Goal: Communication & Community: Answer question/provide support

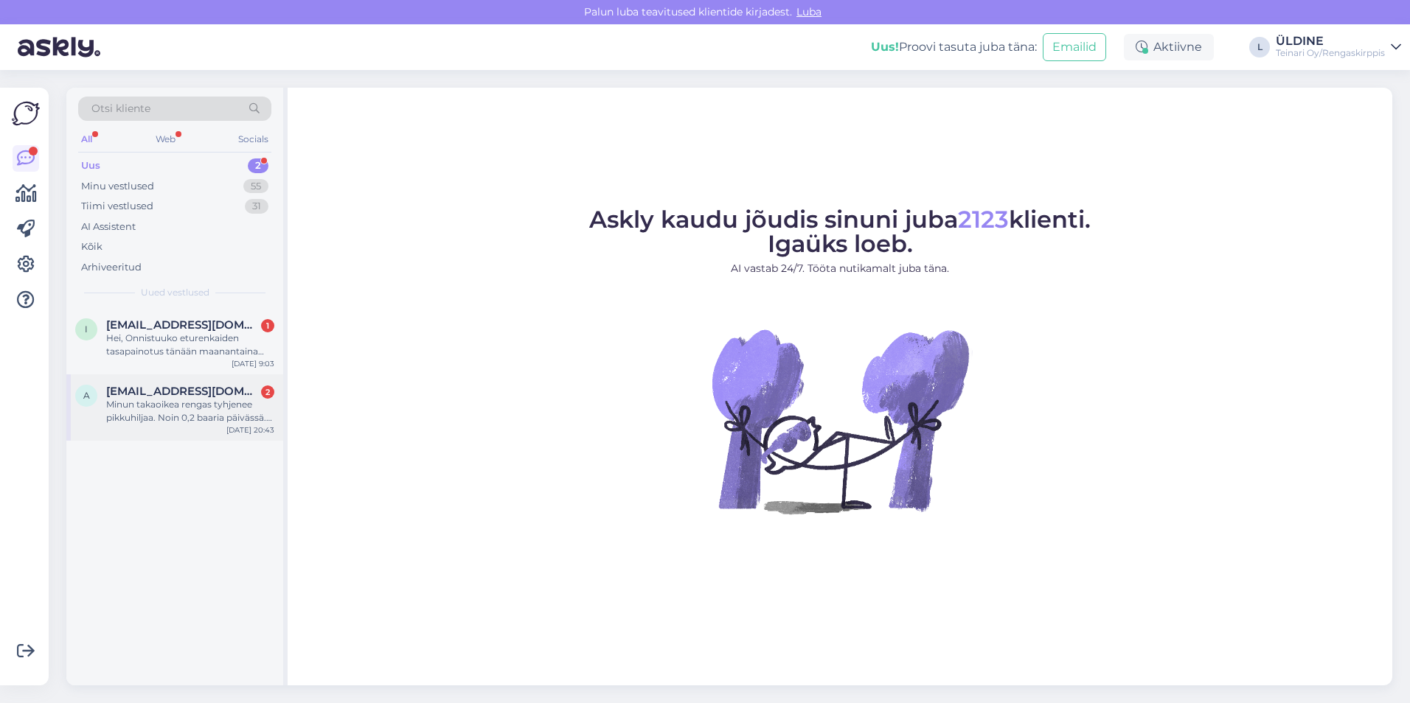
click at [203, 411] on div "Minun takaoikea rengas tyhjenee pikkuhiljaa. Noin 0,2 baaria päivässä. Renkaass…" at bounding box center [190, 411] width 168 height 27
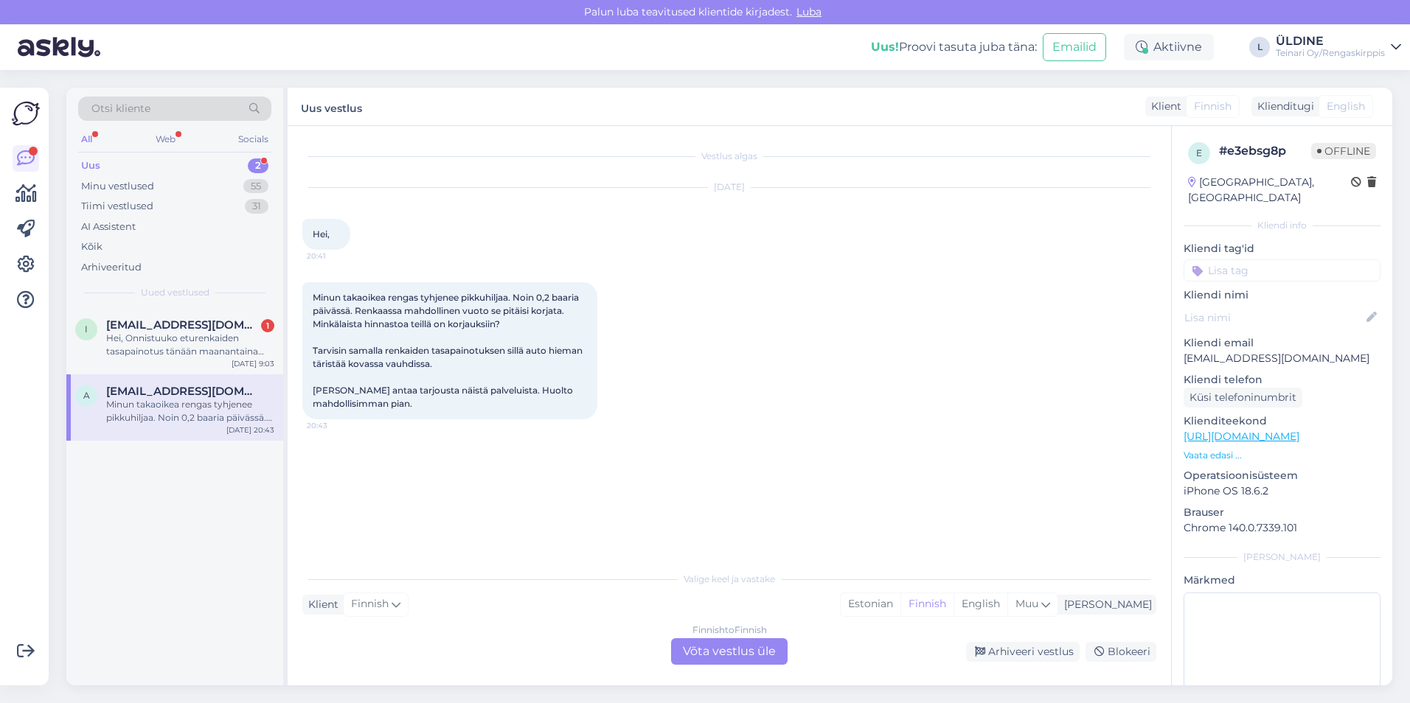
click at [726, 649] on div "Finnish to Finnish Võta vestlus üle" at bounding box center [729, 651] width 116 height 27
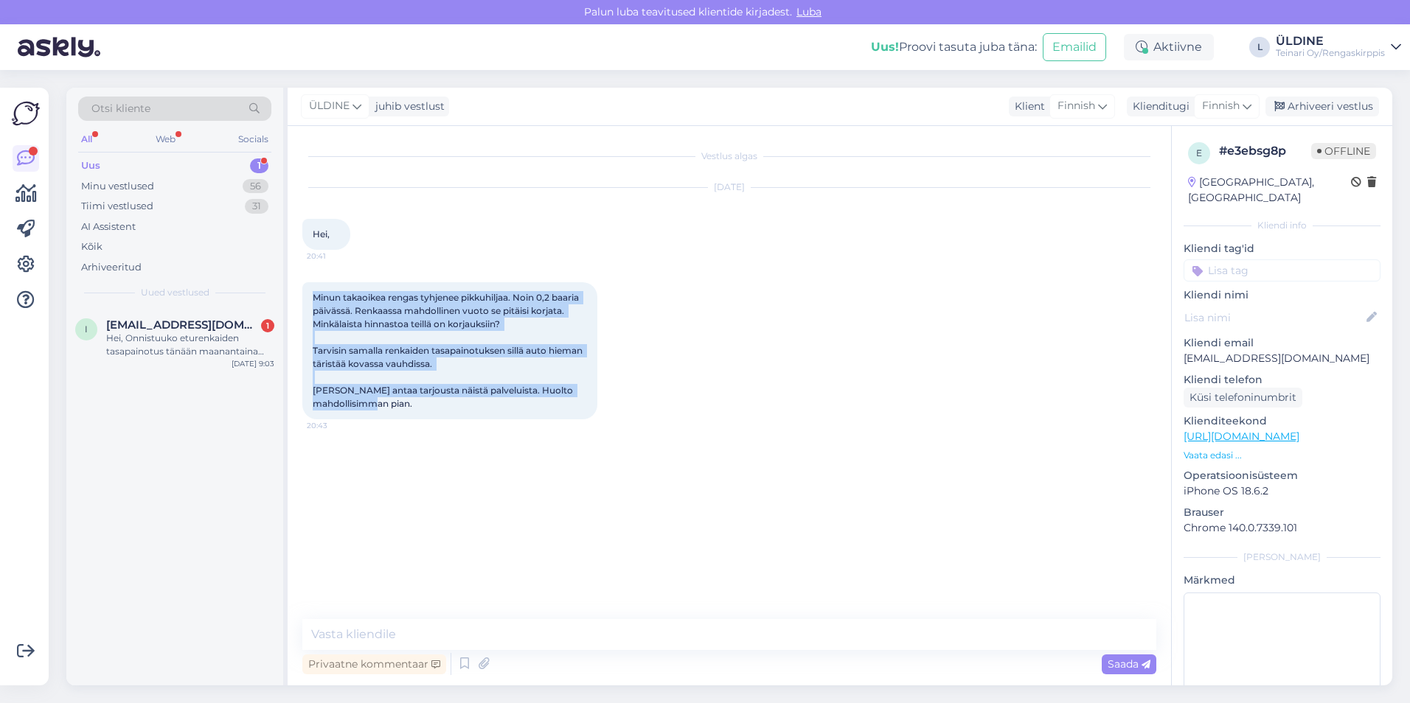
drag, startPoint x: 315, startPoint y: 299, endPoint x: 528, endPoint y: 403, distance: 237.4
click at [528, 403] on div "Minun takaoikea rengas tyhjenee pikkuhiljaa. Noin 0,2 baaria päivässä. Renkaass…" at bounding box center [449, 350] width 295 height 137
drag, startPoint x: 528, startPoint y: 403, endPoint x: 436, endPoint y: 304, distance: 135.1
copy span "Minun takaoikea rengas tyhjenee pikkuhiljaa. Noin 0,2 baaria päivässä. Renkaass…"
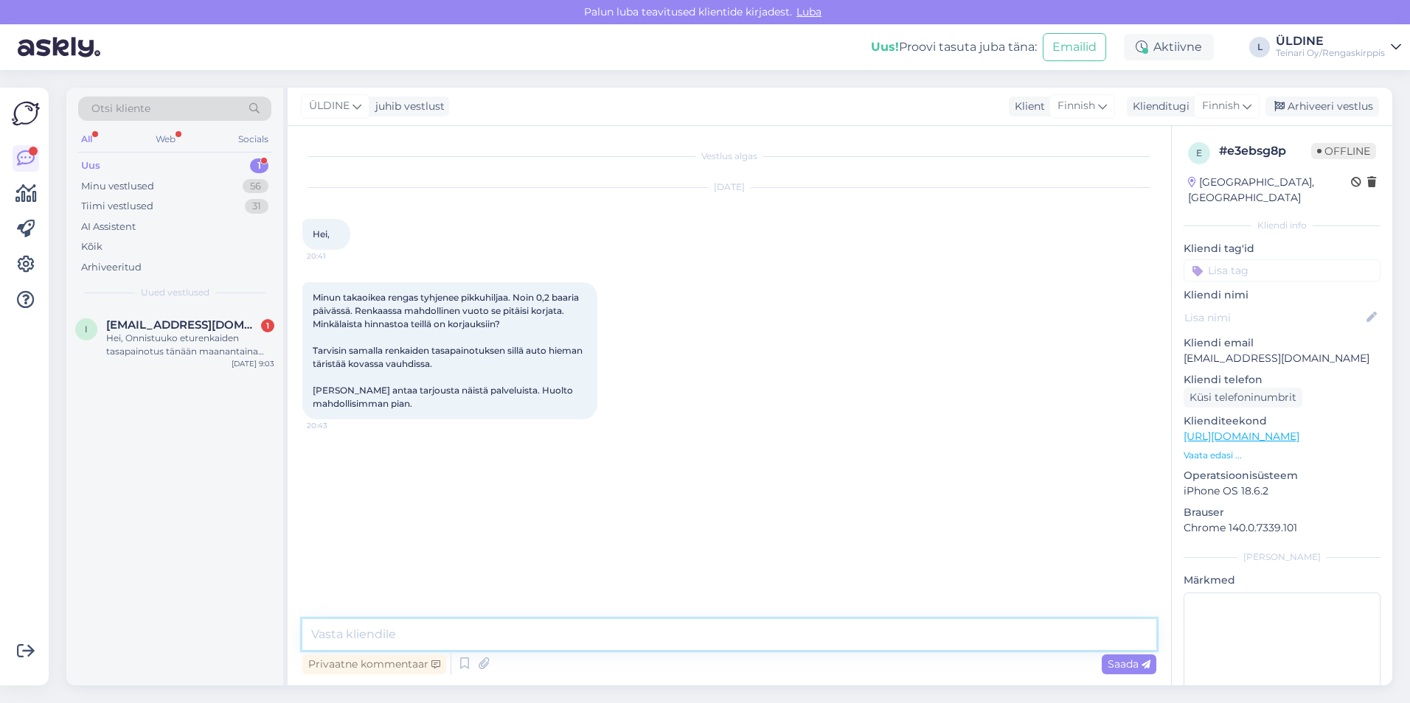
paste textarea "Sisäpaikkaus maksaa 35 € + rengastyöt. Renkaantyöt hinnoitellaan renkaan koolla…"
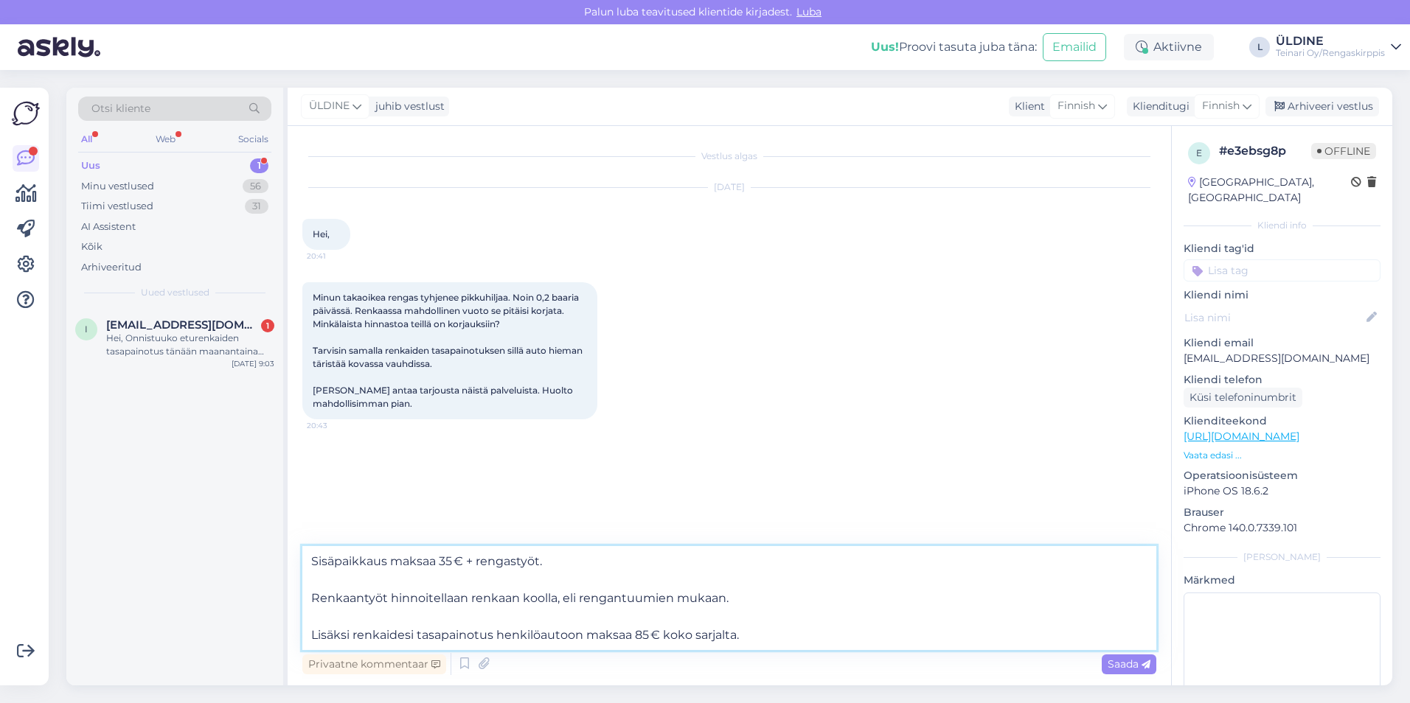
click at [312, 560] on textarea "Sisäpaikkaus maksaa 35 € + rengastyöt. Renkaantyöt hinnoitellaan renkaan koolla…" at bounding box center [729, 598] width 854 height 104
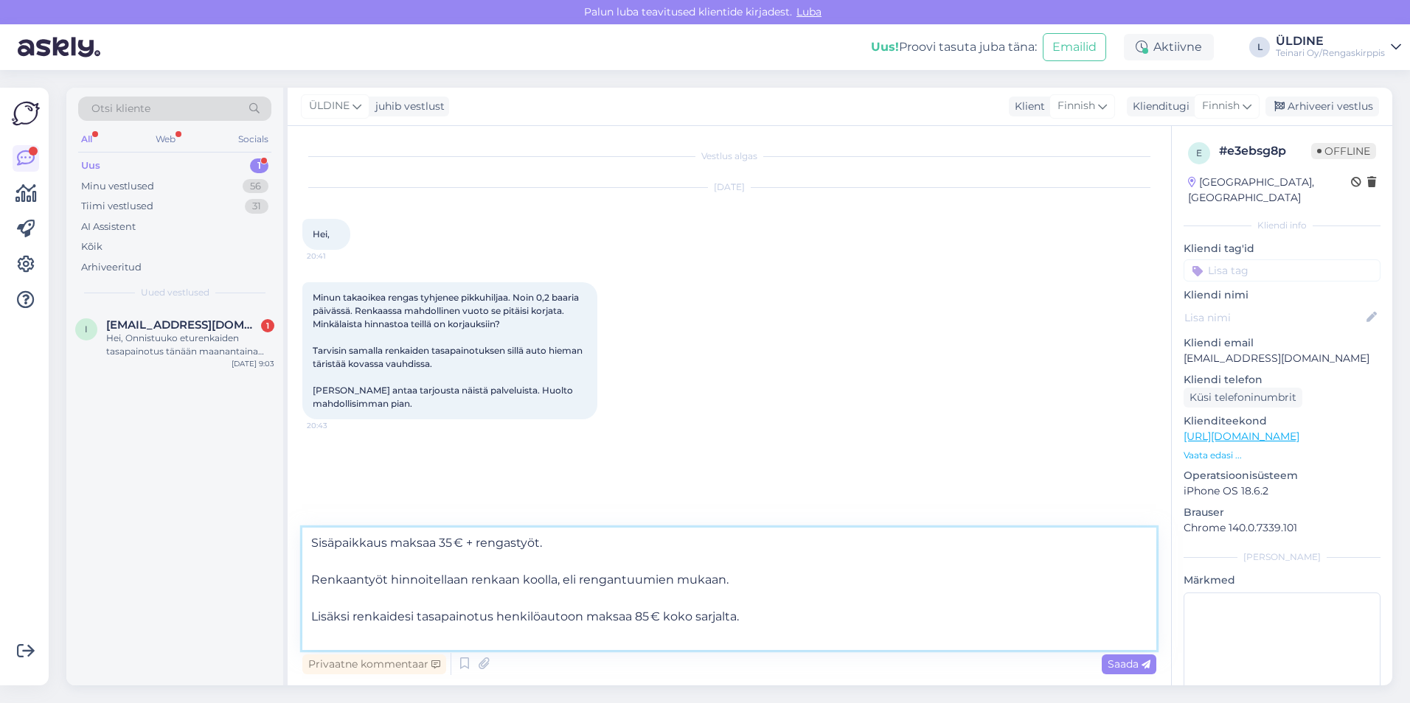
click at [328, 542] on textarea "Sisäpaikkaus maksaa 35 € + rengastyöt. Renkaantyöt hinnoitellaan renkaan koolla…" at bounding box center [729, 589] width 854 height 122
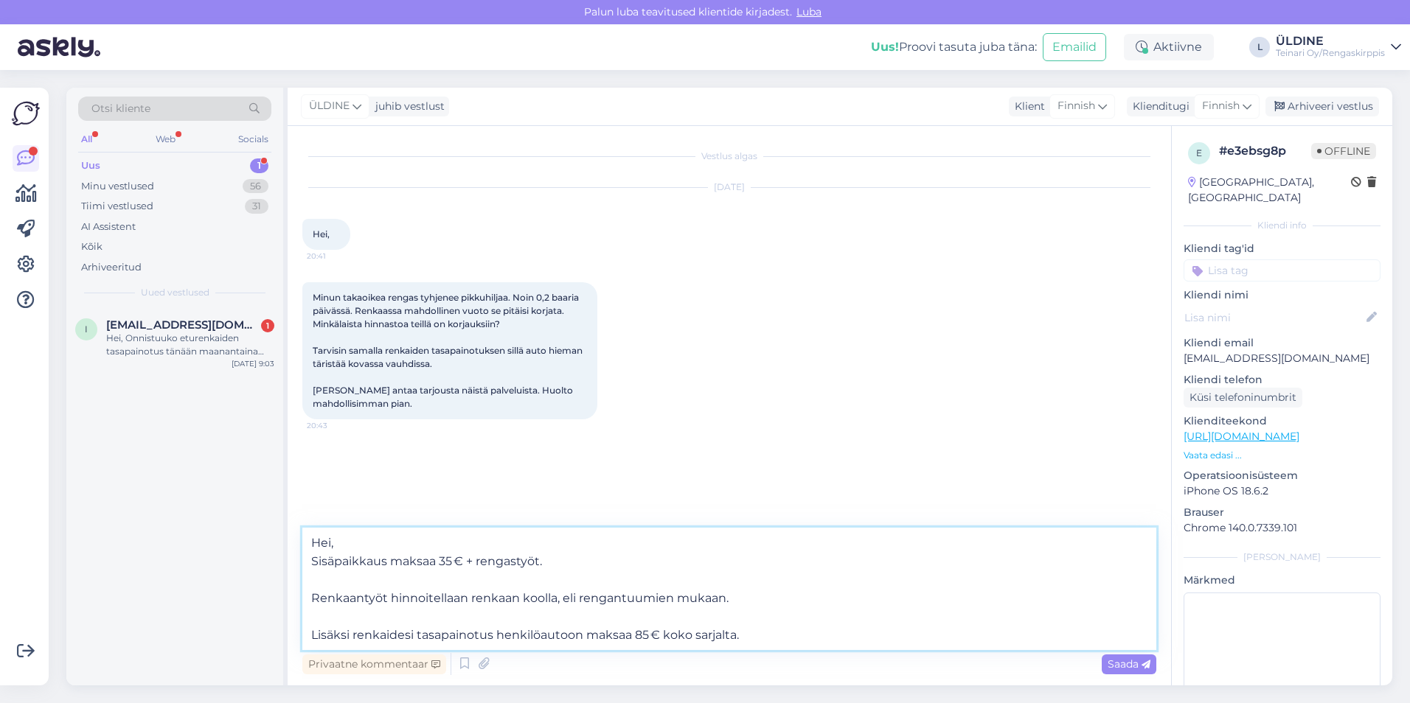
click at [312, 600] on textarea "Hei, Sisäpaikkaus maksaa 35 € + rengastyöt. Renkaantyöt hinnoitellaan renkaan k…" at bounding box center [729, 589] width 854 height 122
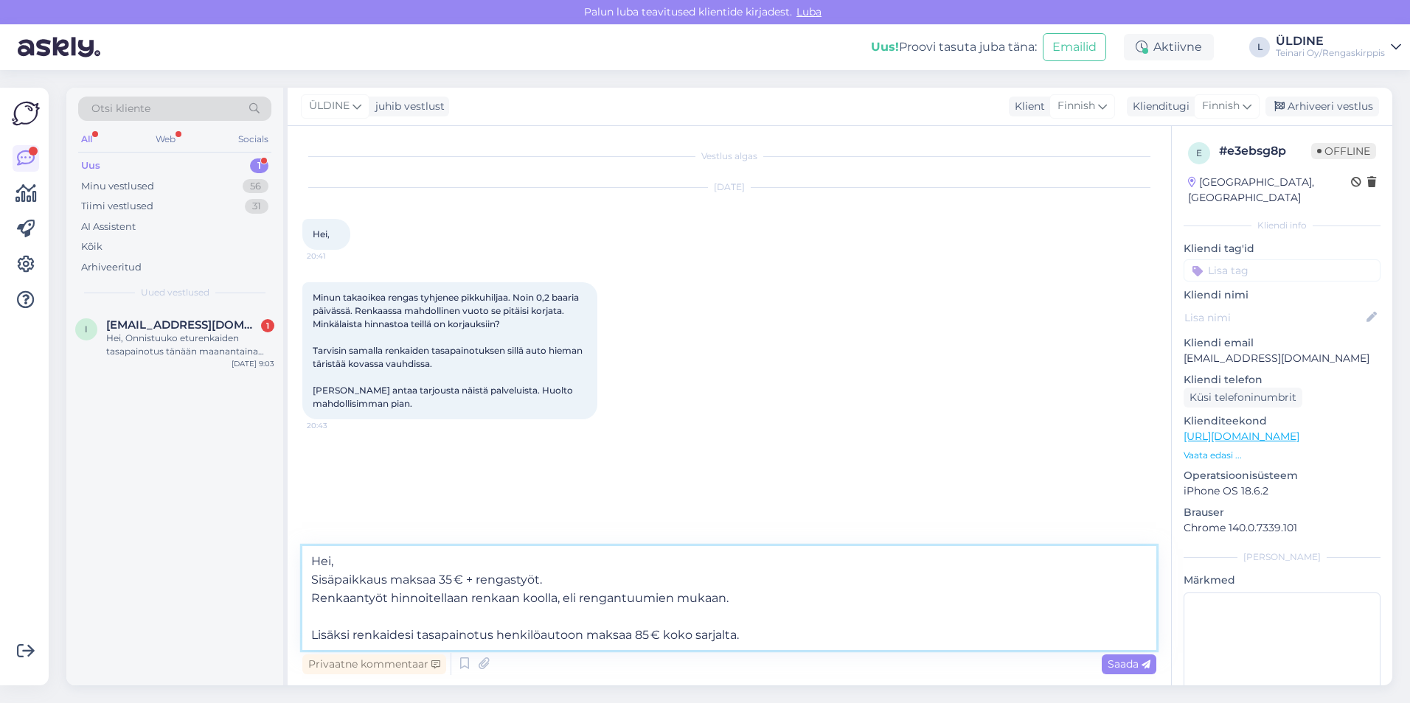
click at [310, 630] on textarea "Hei, Sisäpaikkaus maksaa 35 € + rengastyöt. Renkaantyöt hinnoitellaan renkaan k…" at bounding box center [729, 598] width 854 height 104
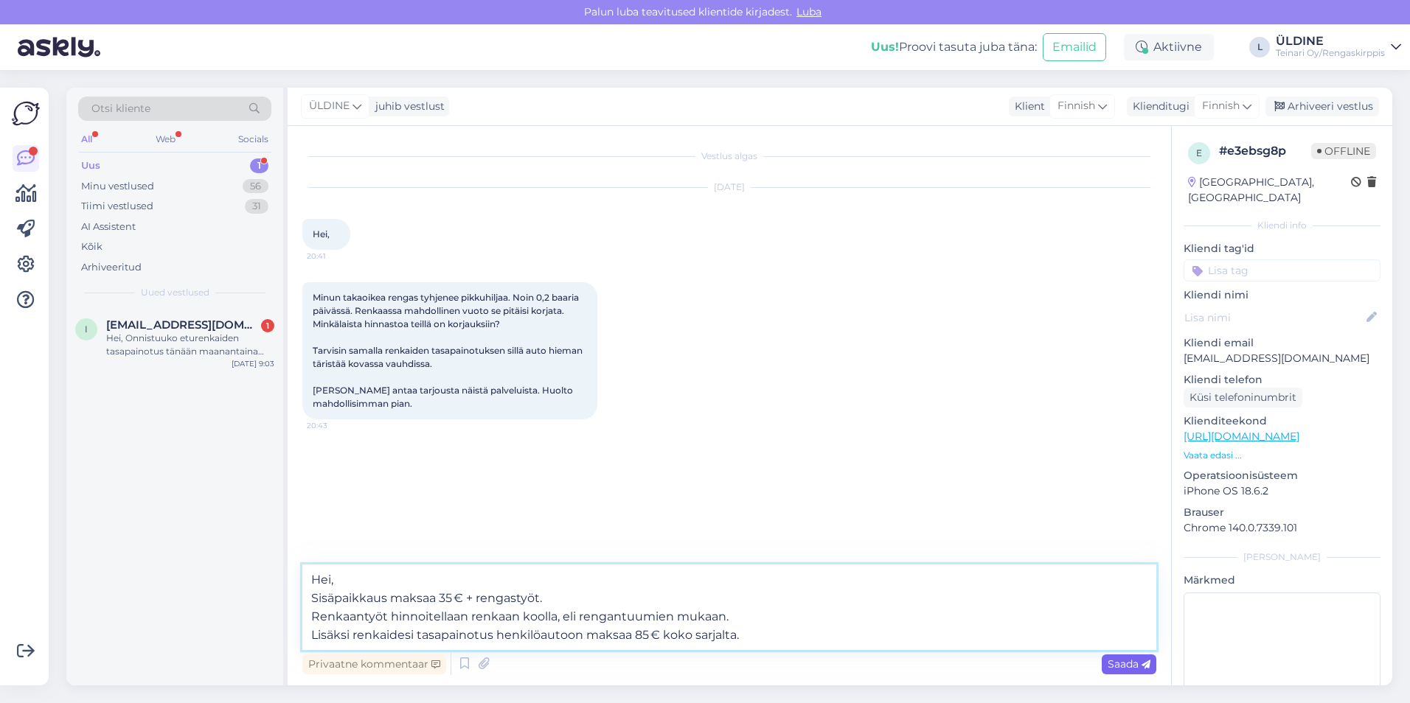
type textarea "Hei, Sisäpaikkaus maksaa 35 € + rengastyöt. Renkaantyöt hinnoitellaan renkaan k…"
click at [1116, 663] on span "Saada" at bounding box center [1128, 664] width 43 height 13
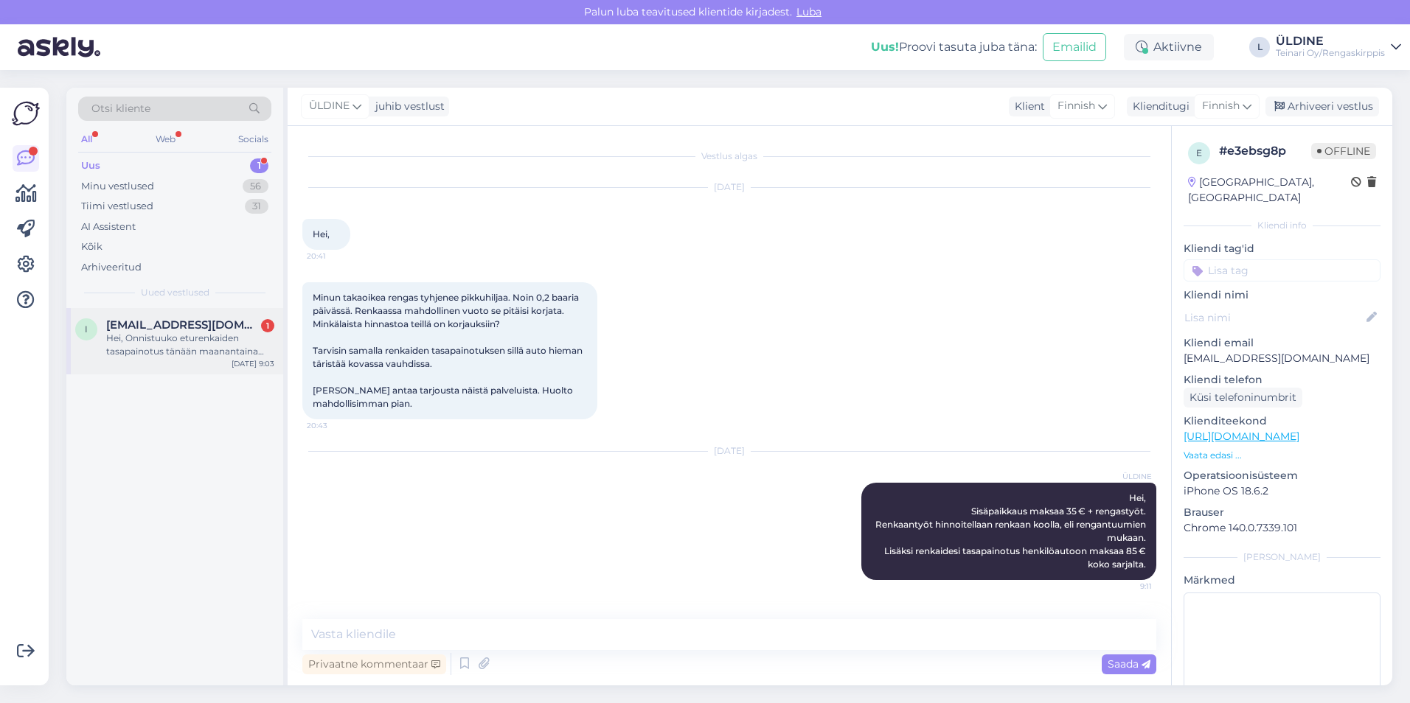
click at [226, 337] on div "Hei, Onnistuuko eturenkaiden tasapainotus tänään maanantaina Espoon liikkeessän…" at bounding box center [190, 345] width 168 height 27
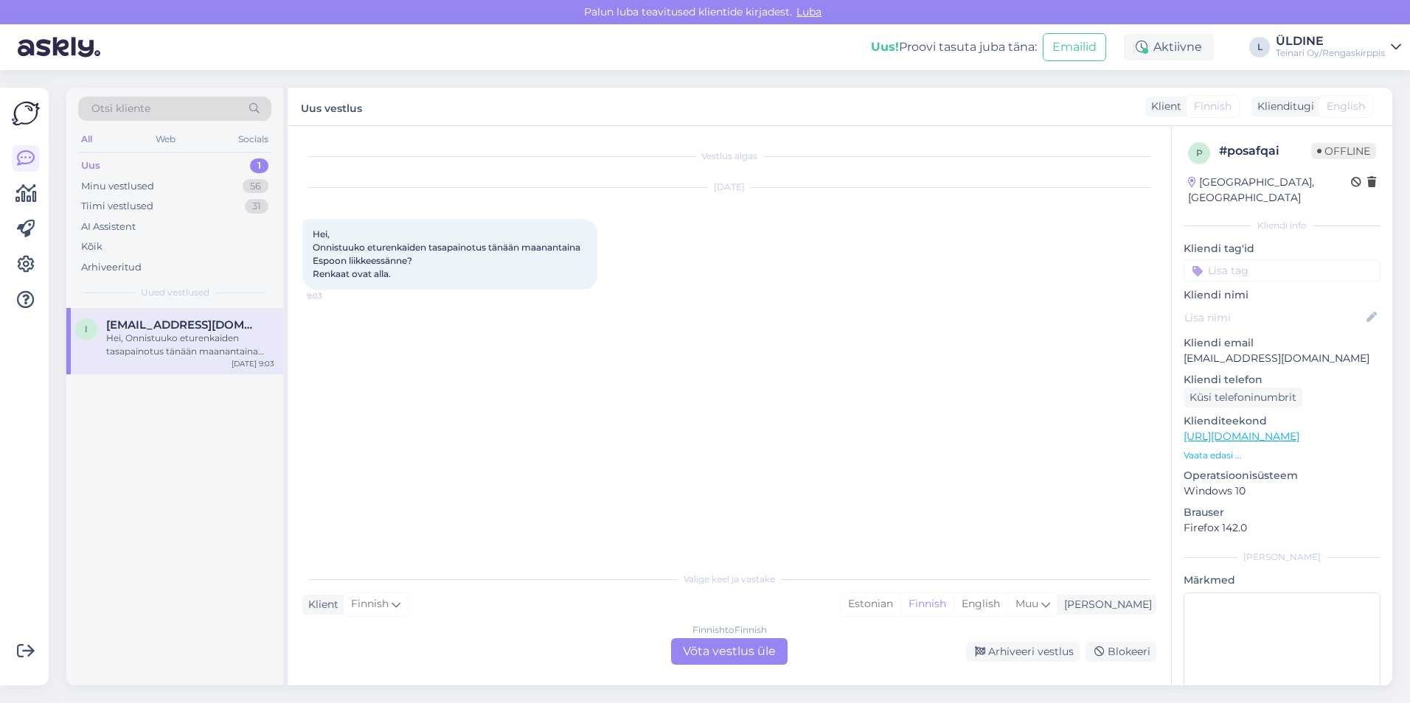
click at [733, 655] on div "Finnish to Finnish Võta vestlus üle" at bounding box center [729, 651] width 116 height 27
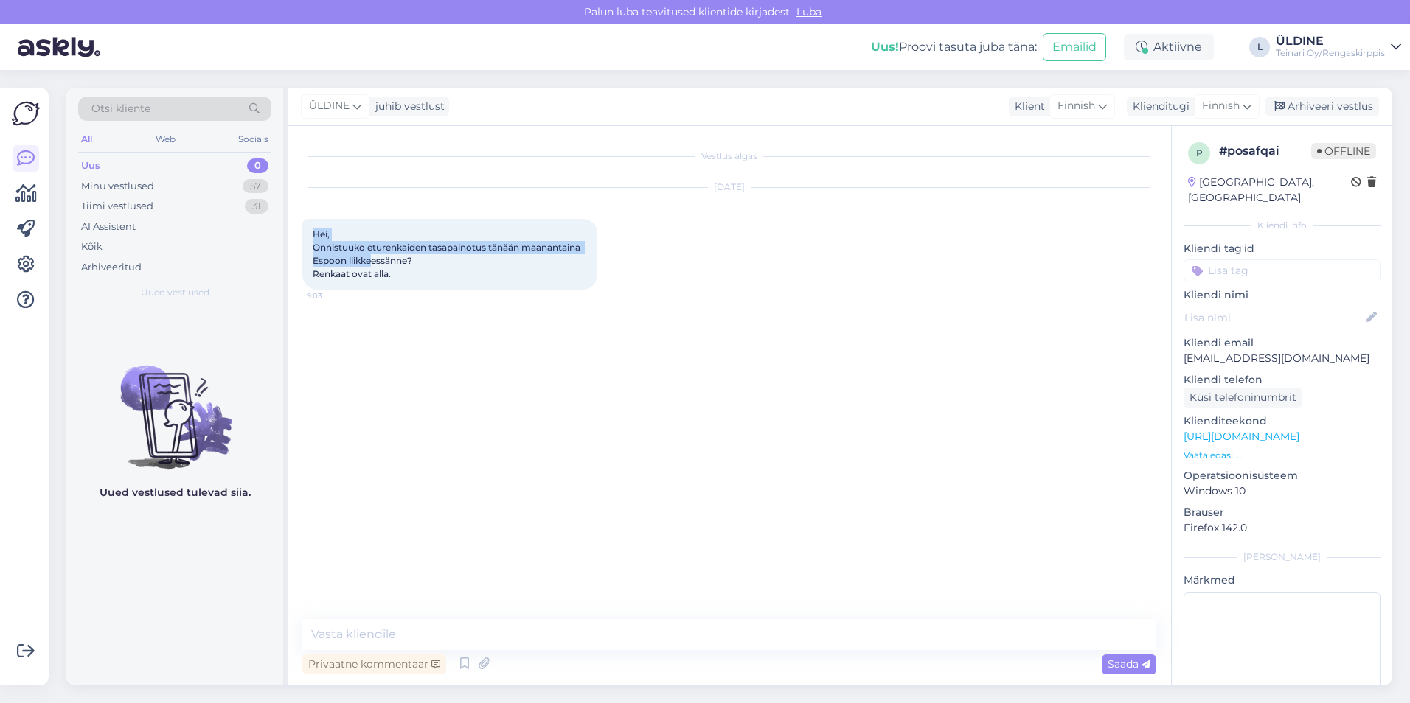
drag, startPoint x: 314, startPoint y: 231, endPoint x: 374, endPoint y: 256, distance: 64.8
click at [374, 256] on span "Hei, Onnistuuko eturenkaiden tasapainotus tänään maanantaina Espoon liikkeessän…" at bounding box center [448, 254] width 270 height 51
drag, startPoint x: 374, startPoint y: 256, endPoint x: 402, endPoint y: 272, distance: 32.4
click at [402, 272] on div "Hei, Onnistuuko eturenkaiden tasapainotus tänään maanantaina Espoon liikkeessän…" at bounding box center [449, 254] width 295 height 71
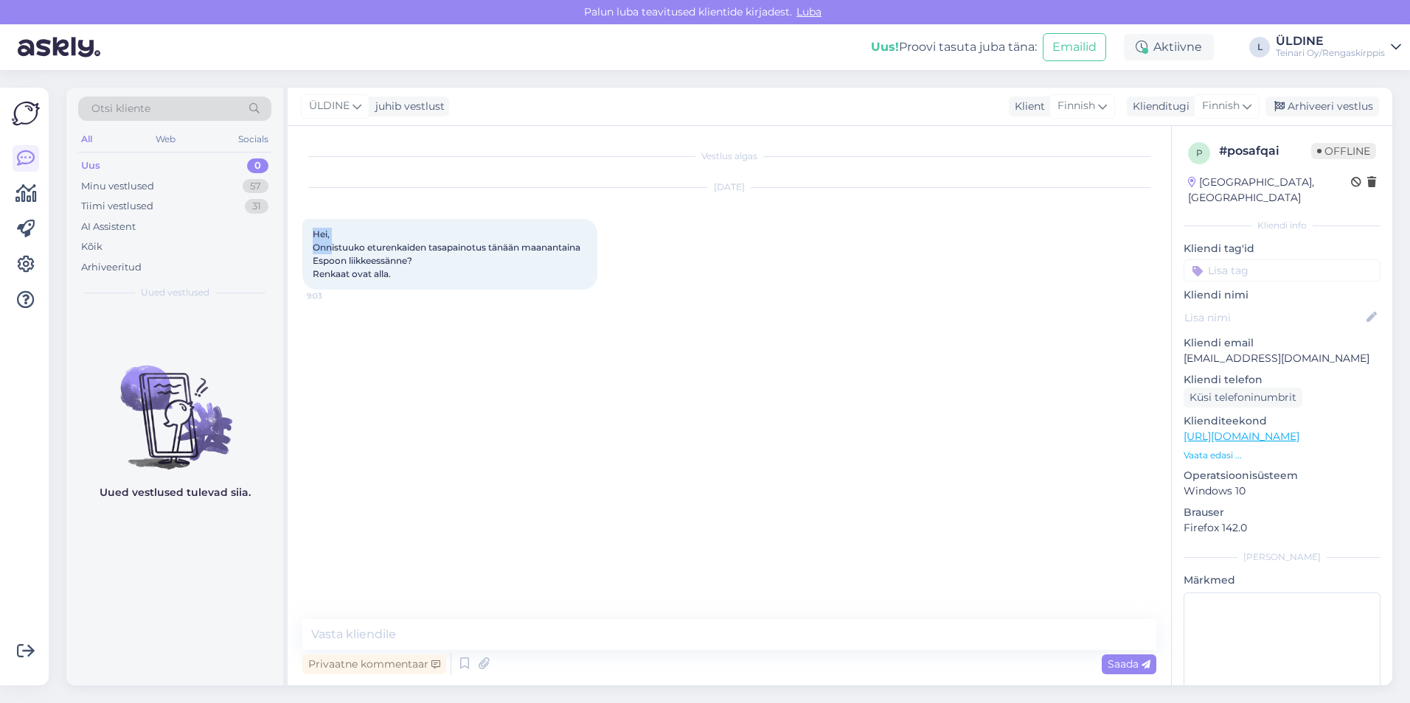
drag, startPoint x: 312, startPoint y: 231, endPoint x: 358, endPoint y: 263, distance: 56.7
click at [358, 263] on div "Hei, Onnistuuko eturenkaiden tasapainotus tänään maanantaina Espoon liikkeessän…" at bounding box center [449, 254] width 295 height 71
drag, startPoint x: 358, startPoint y: 263, endPoint x: 414, endPoint y: 283, distance: 58.8
click at [414, 283] on div "Hei, Onnistuuko eturenkaiden tasapainotus tänään maanantaina Espoon liikkeessän…" at bounding box center [449, 254] width 295 height 71
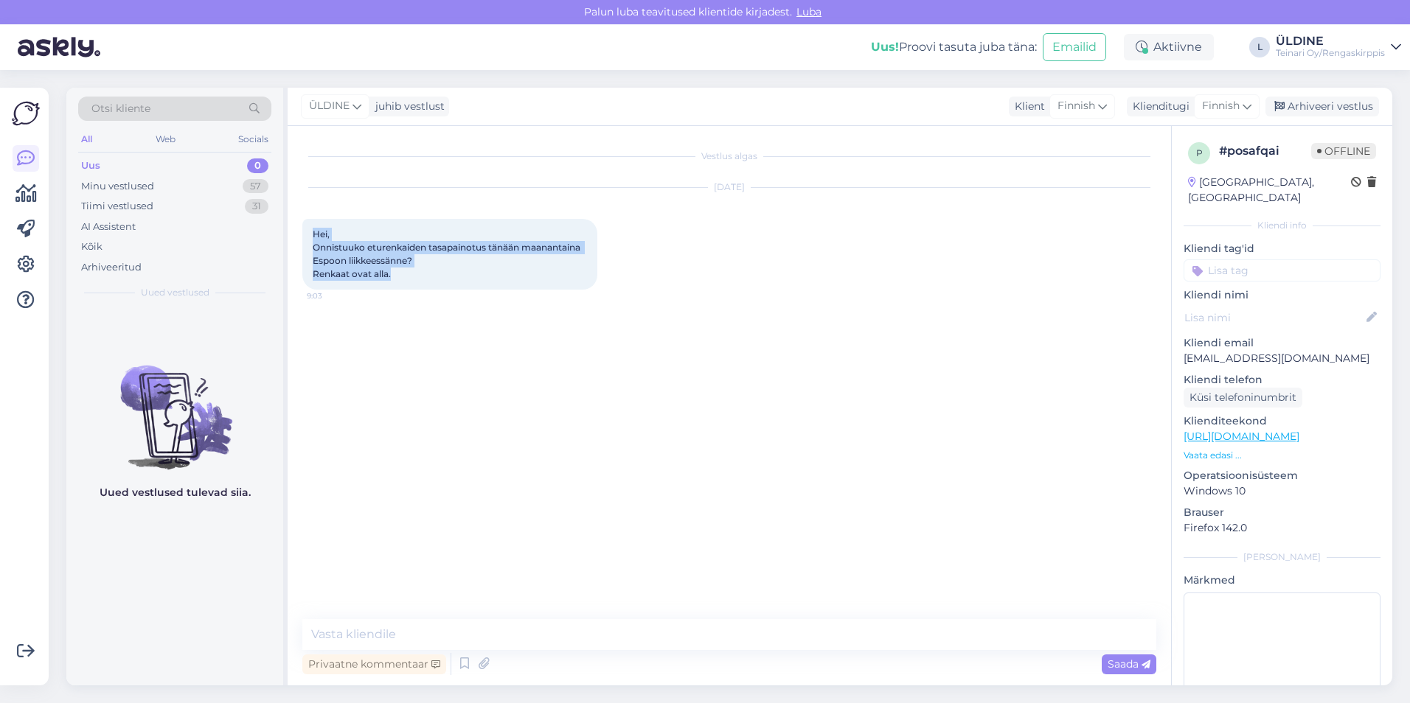
drag, startPoint x: 313, startPoint y: 231, endPoint x: 401, endPoint y: 279, distance: 100.3
click at [401, 279] on div "Hei, Onnistuuko eturenkaiden tasapainotus tänään maanantaina Espoon liikkeessän…" at bounding box center [449, 254] width 295 height 71
drag, startPoint x: 401, startPoint y: 279, endPoint x: 419, endPoint y: 285, distance: 19.1
click at [419, 285] on div "Hei, Onnistuuko eturenkaiden tasapainotus tänään maanantaina Espoon liikkeessän…" at bounding box center [449, 254] width 295 height 71
drag, startPoint x: 313, startPoint y: 233, endPoint x: 329, endPoint y: 240, distance: 17.5
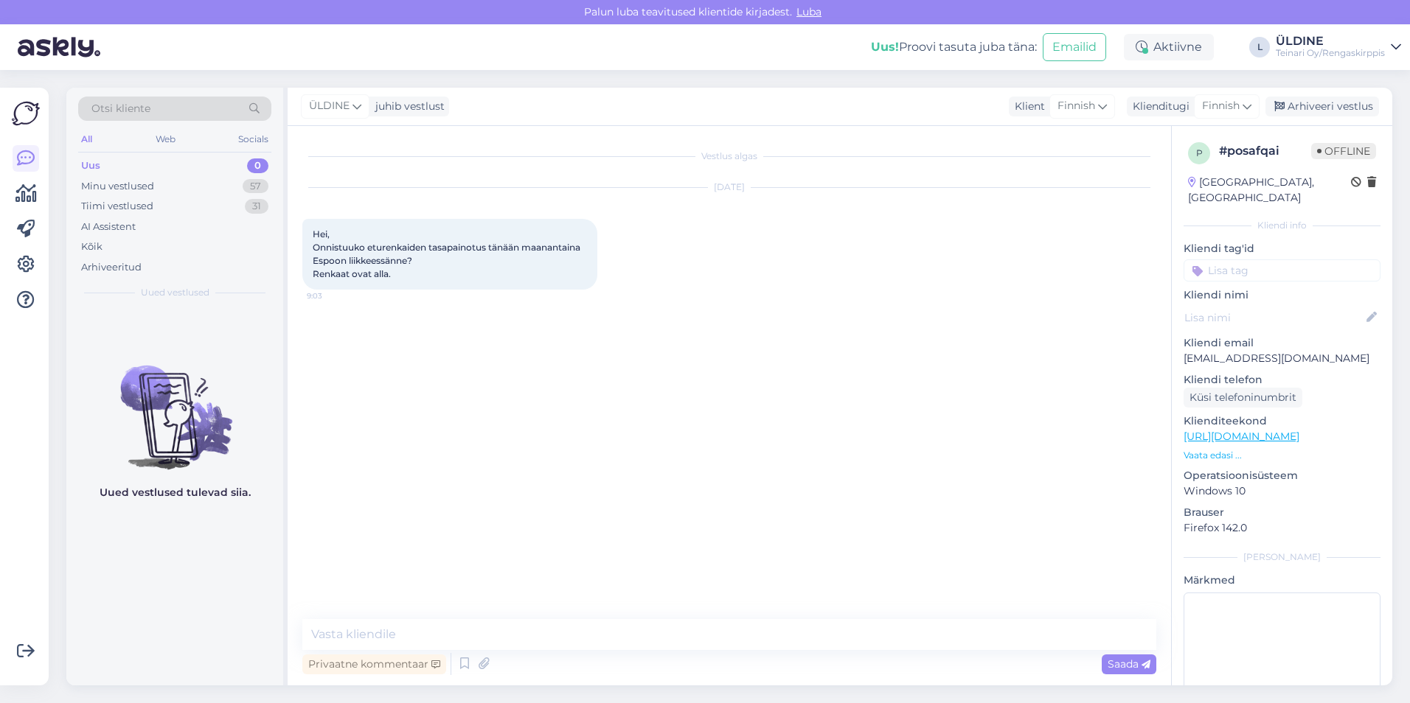
click at [329, 240] on div "Hei, Onnistuuko eturenkaiden tasapainotus tänään maanantaina Espoon liikkeessän…" at bounding box center [449, 254] width 295 height 71
drag, startPoint x: 329, startPoint y: 240, endPoint x: 411, endPoint y: 254, distance: 83.1
click at [411, 254] on div "Hei, Onnistuuko eturenkaiden tasapainotus tänään maanantaina Espoon liikkeessän…" at bounding box center [449, 254] width 295 height 71
click at [404, 628] on textarea at bounding box center [729, 634] width 854 height 31
type textarea "Hei, kyllä onnistu. Tervetuloa!"
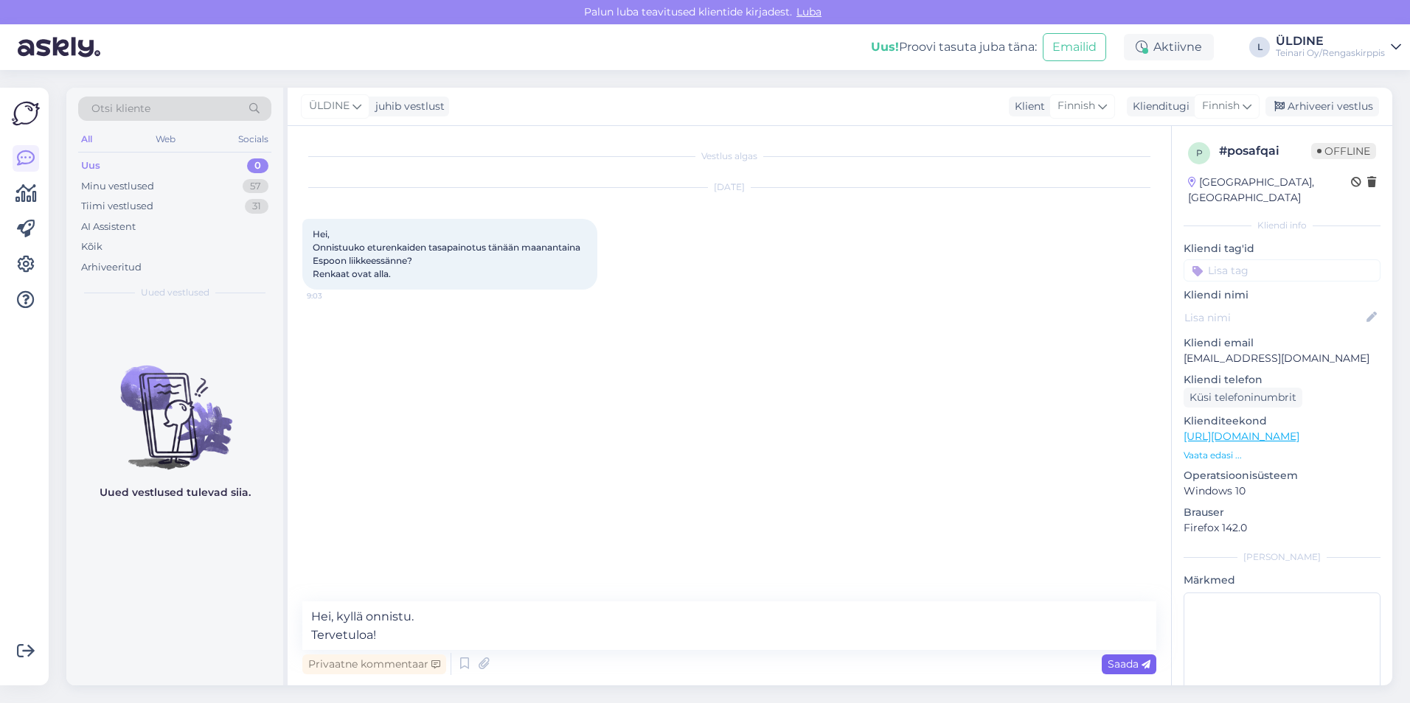
click at [1108, 655] on div "Saada" at bounding box center [1128, 665] width 55 height 20
